Goal: Information Seeking & Learning: Check status

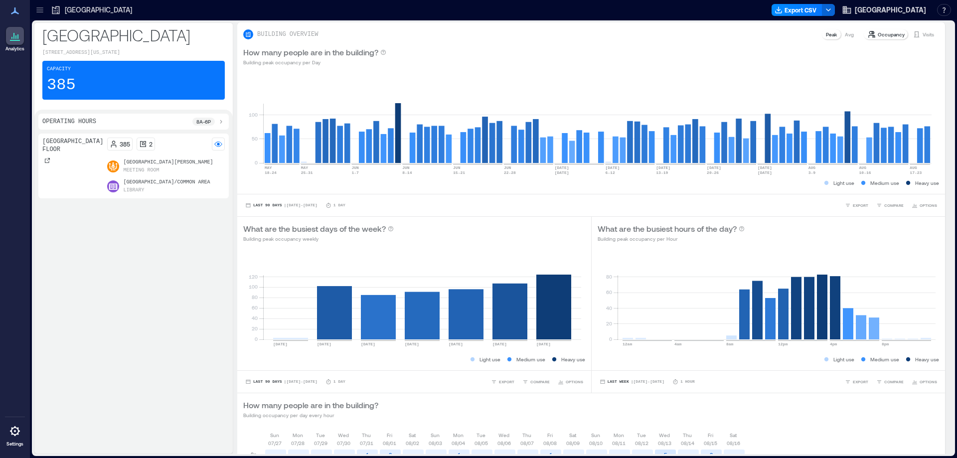
click at [34, 9] on div at bounding box center [40, 10] width 16 height 16
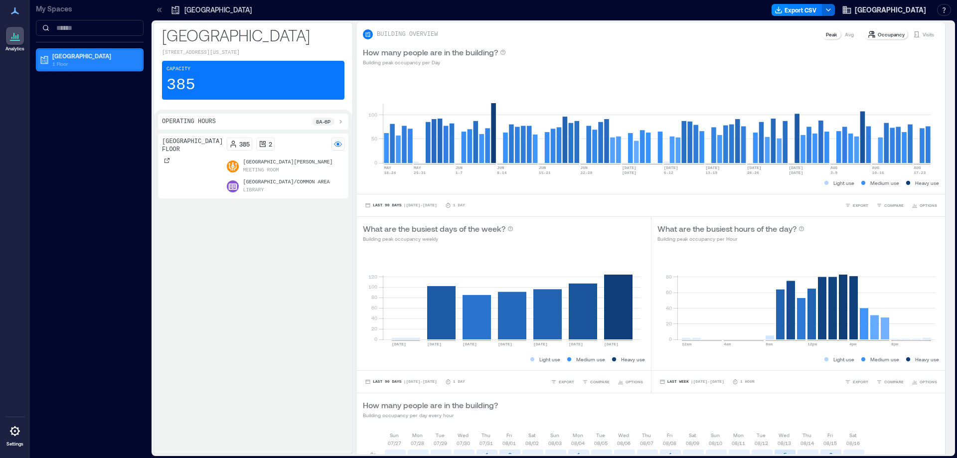
click at [72, 69] on div "[GEOGRAPHIC_DATA] 1 Floor" at bounding box center [89, 60] width 105 height 20
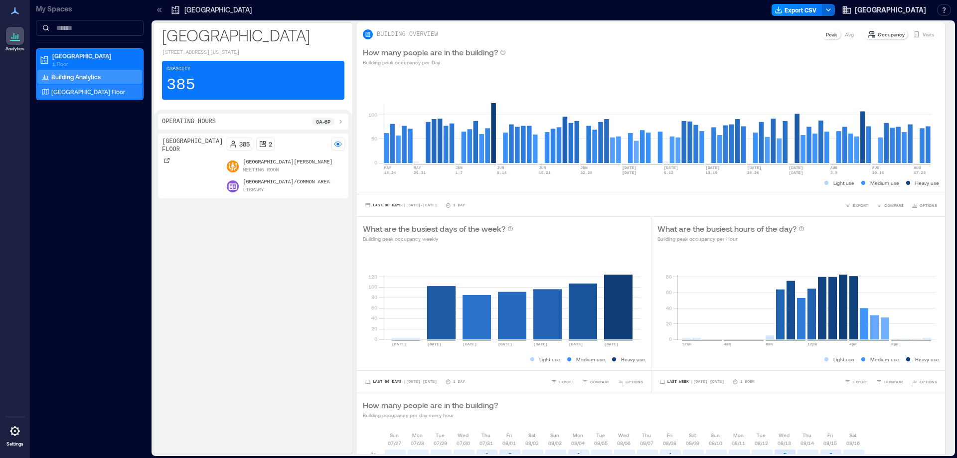
click at [77, 87] on div "[GEOGRAPHIC_DATA] Floor" at bounding box center [87, 92] width 97 height 10
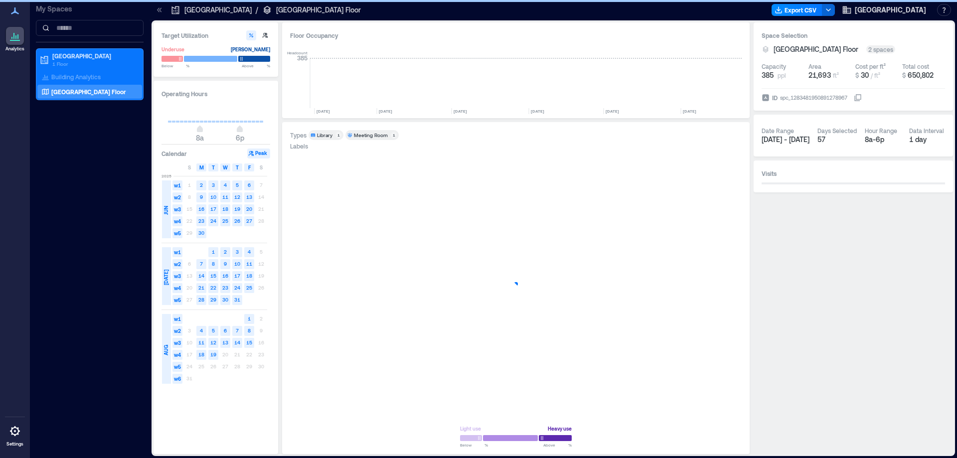
scroll to position [0, 899]
click at [259, 169] on div "S" at bounding box center [261, 168] width 10 height 8
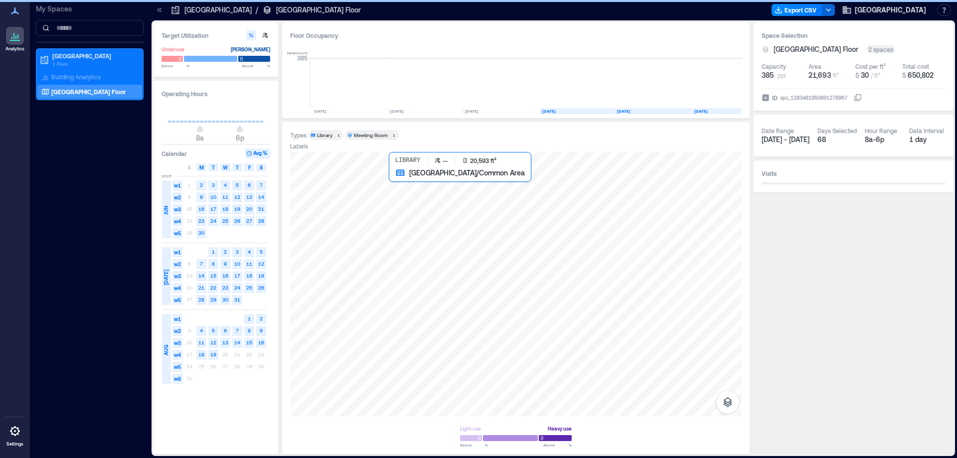
click at [483, 341] on div at bounding box center [516, 284] width 452 height 264
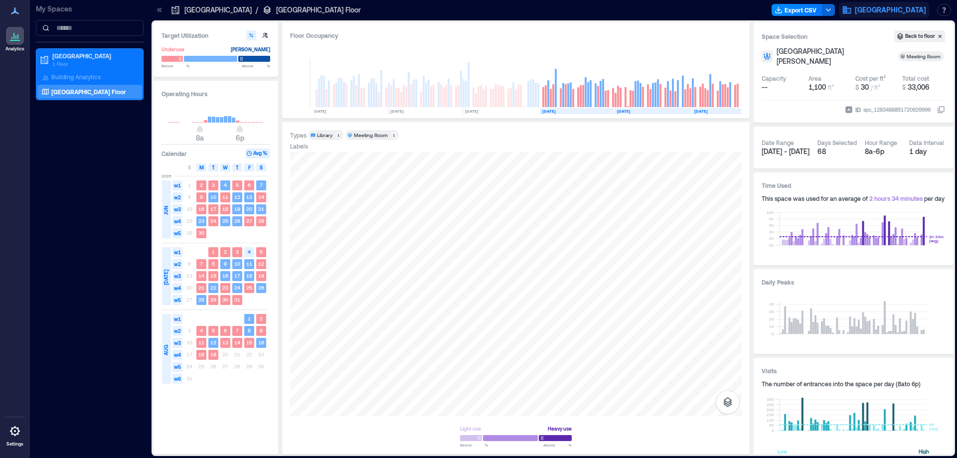
click at [902, 8] on span "[GEOGRAPHIC_DATA]" at bounding box center [890, 10] width 71 height 10
click at [862, 67] on button "Logout" at bounding box center [872, 68] width 92 height 16
